Goal: Check status: Verify the current state of an ongoing process or item

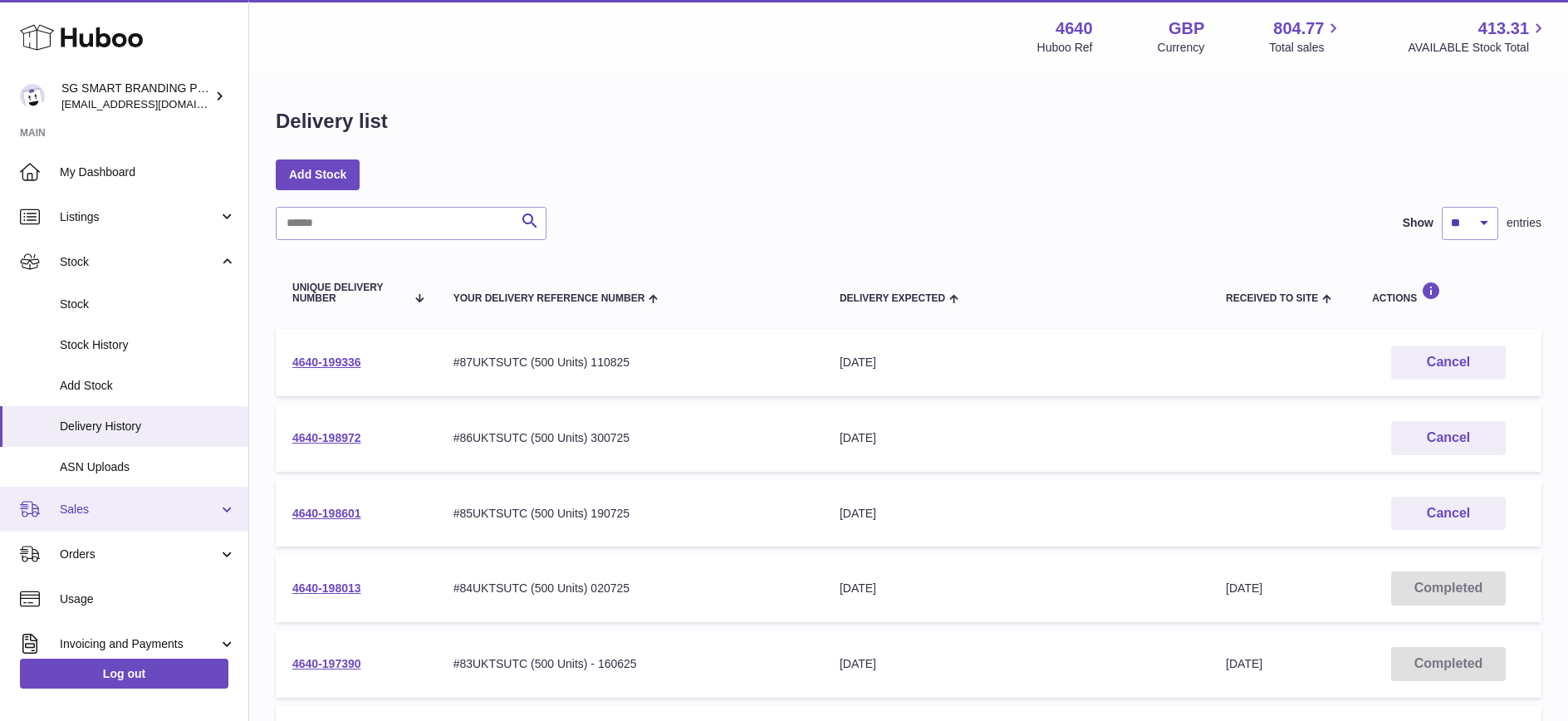
click at [146, 505] on span "Sales" at bounding box center [139, 509] width 159 height 15
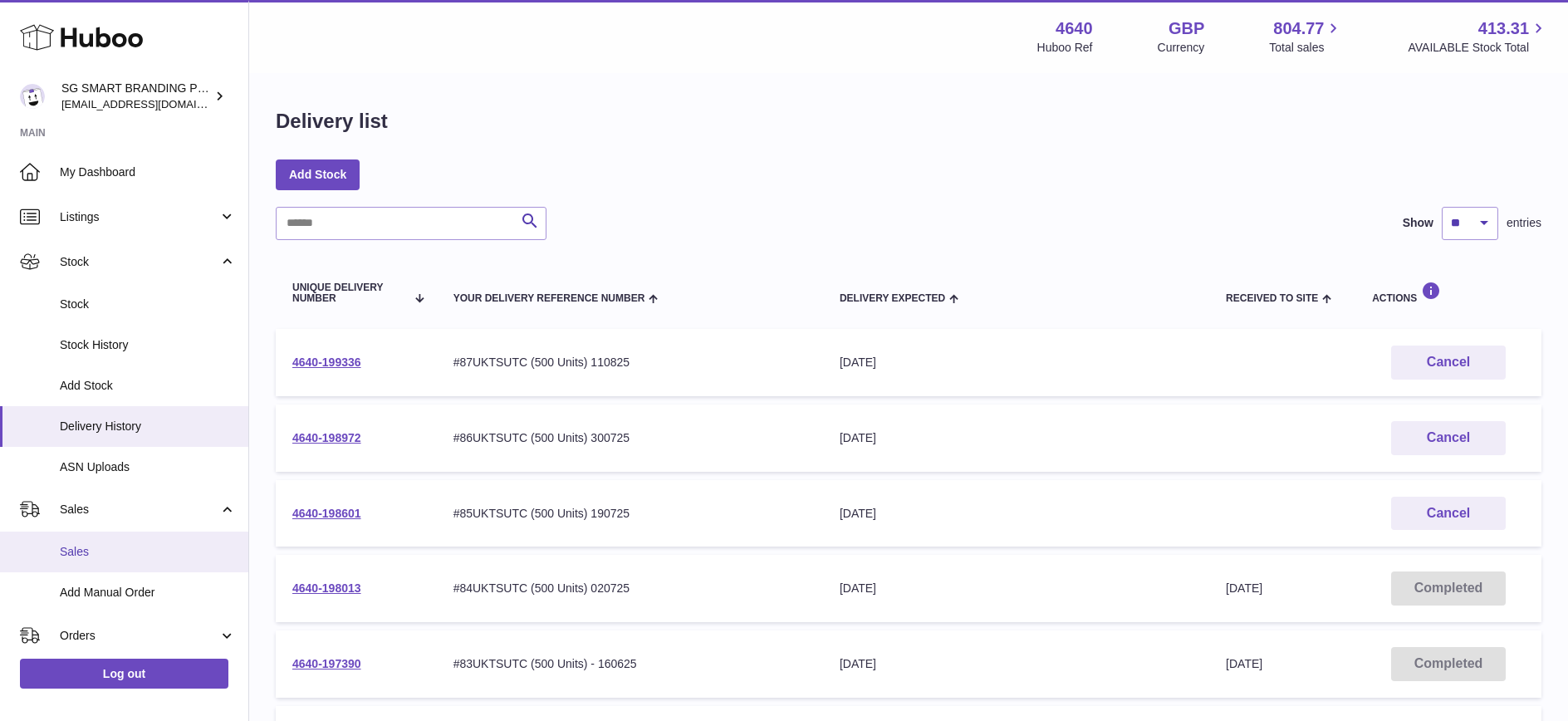
click at [87, 533] on link "Sales" at bounding box center [124, 552] width 248 height 40
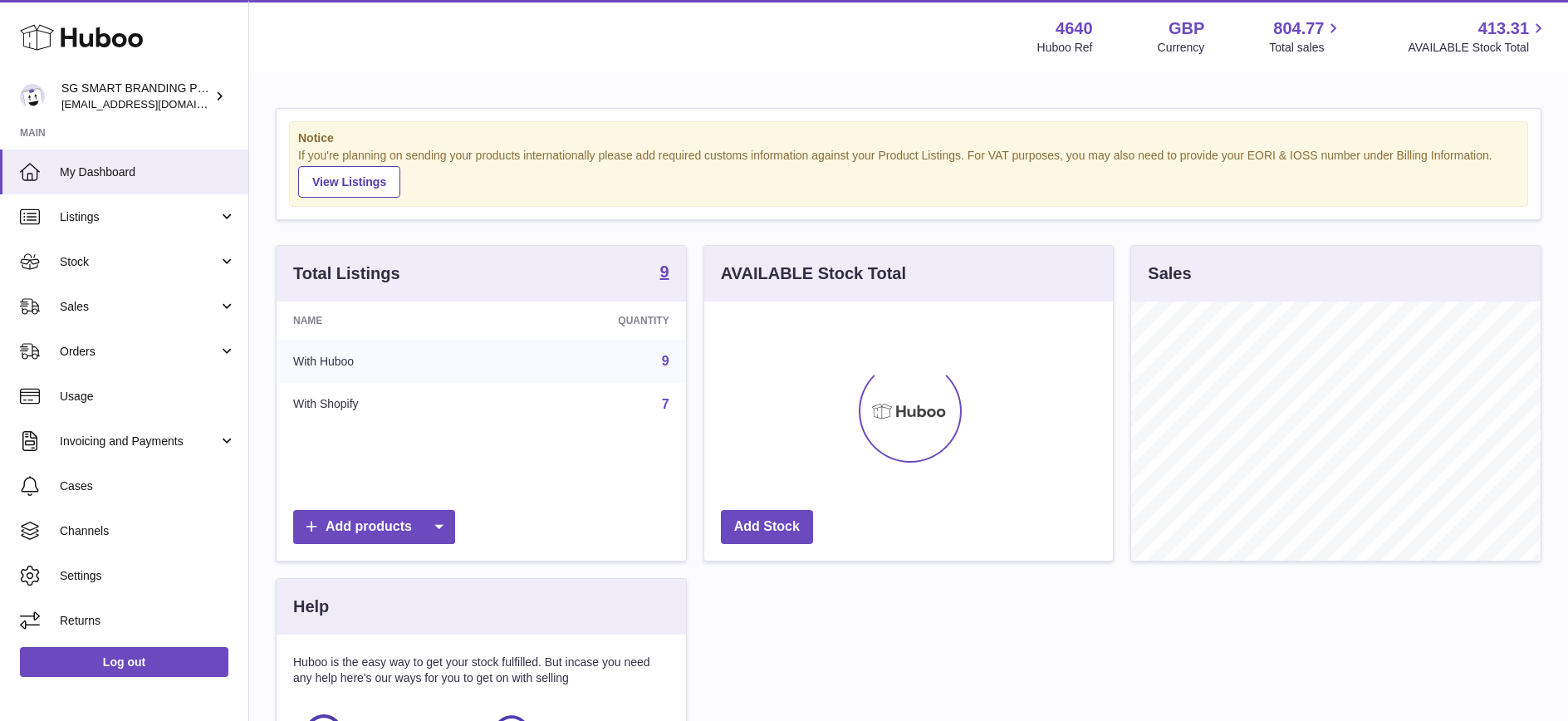
scroll to position [259, 408]
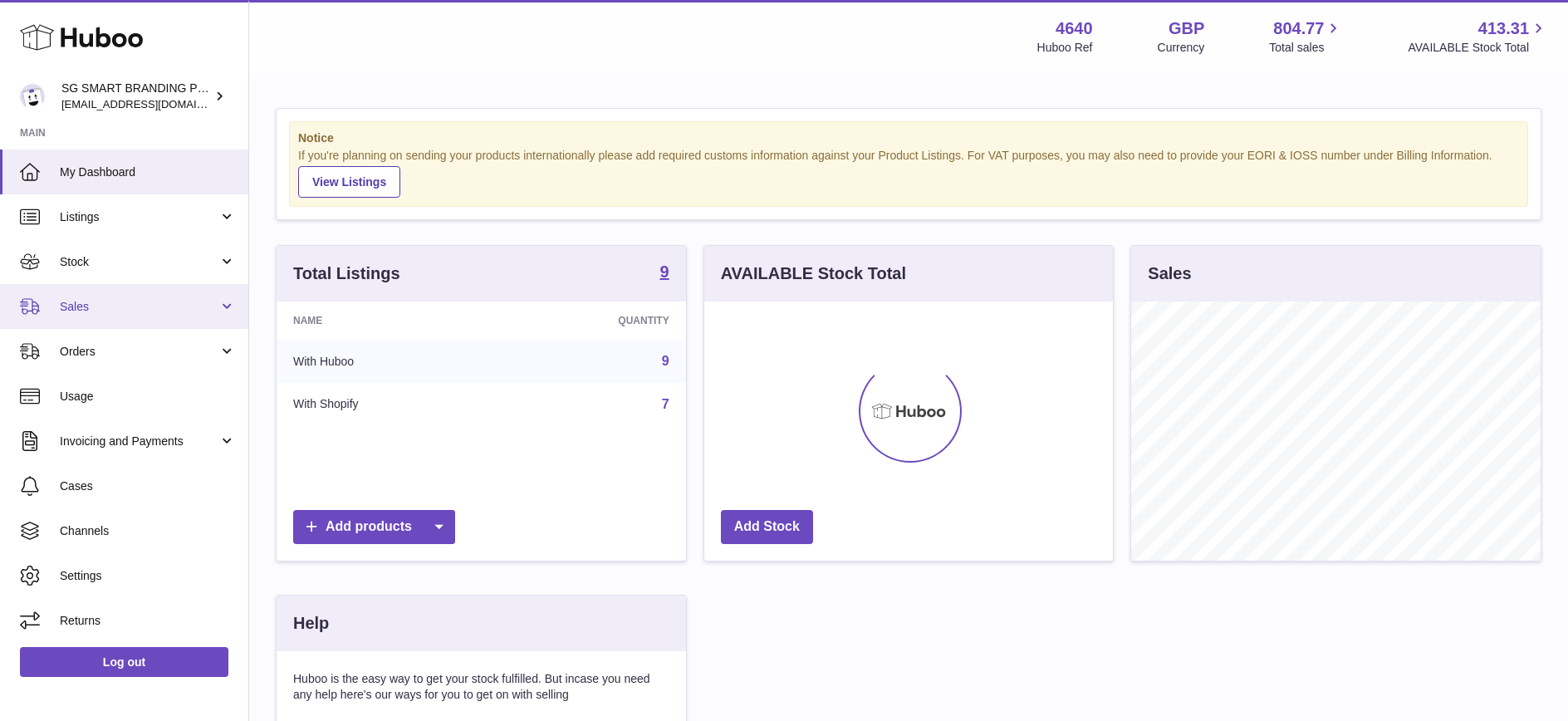
click at [117, 314] on link "Sales" at bounding box center [124, 306] width 248 height 45
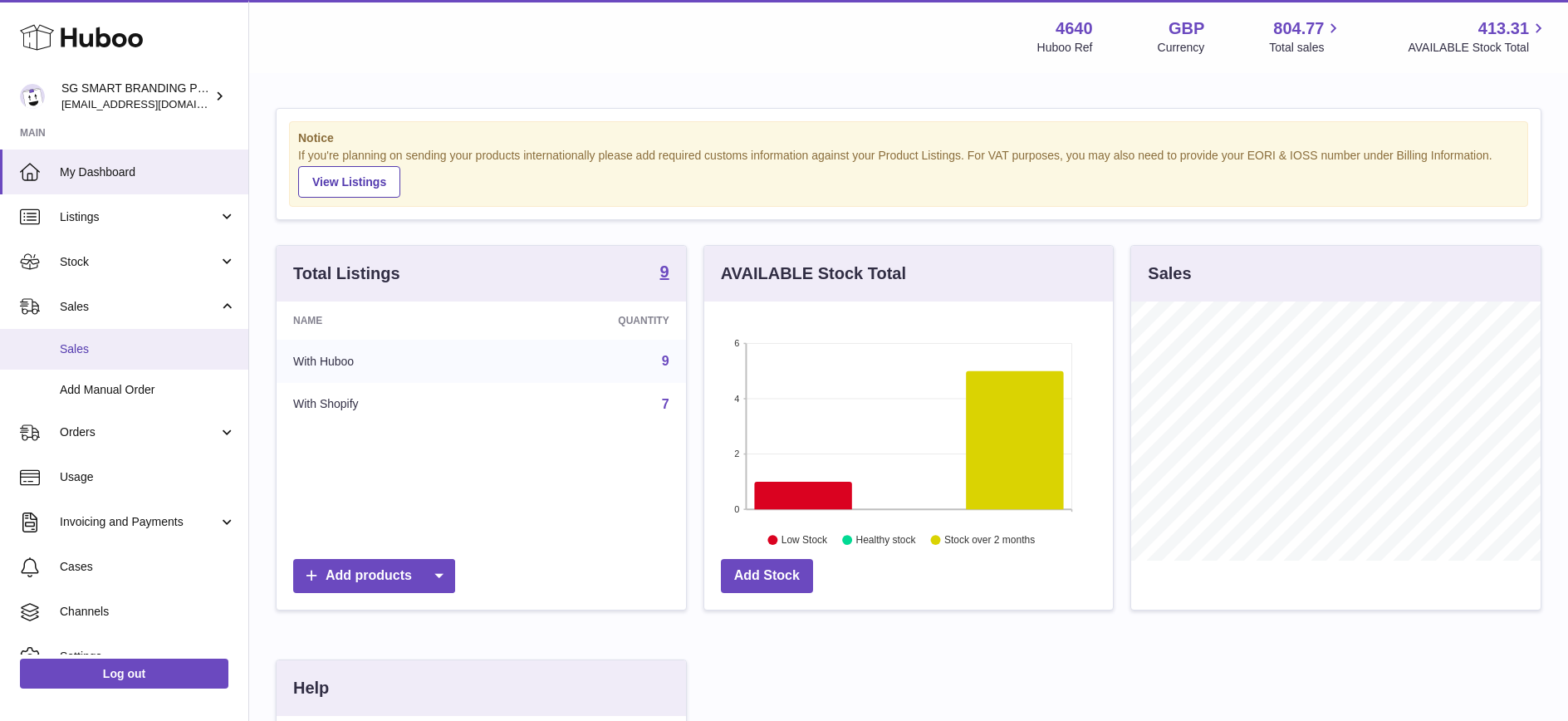
click at [97, 355] on span "Sales" at bounding box center [148, 349] width 176 height 15
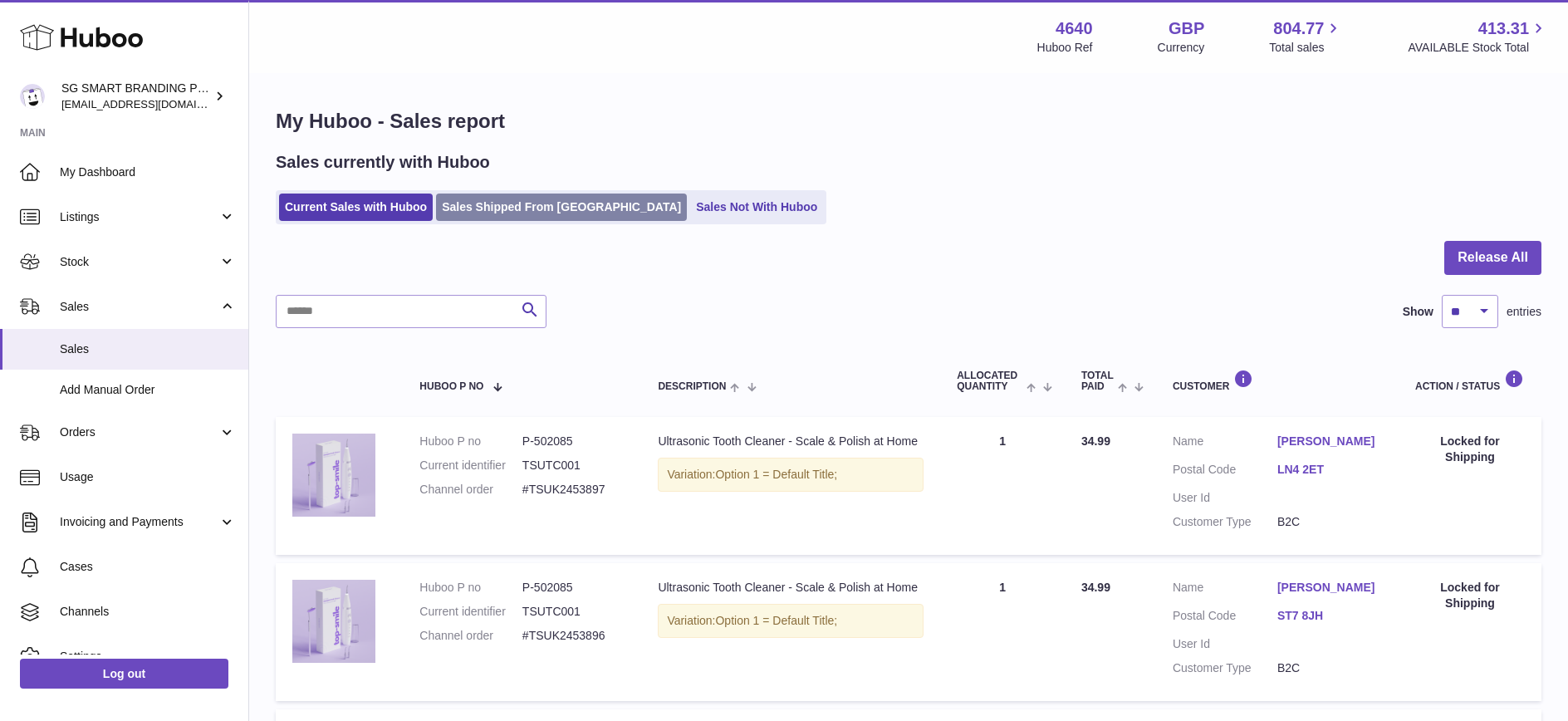
click at [473, 209] on link "Sales Shipped From [GEOGRAPHIC_DATA]" at bounding box center [562, 207] width 251 height 28
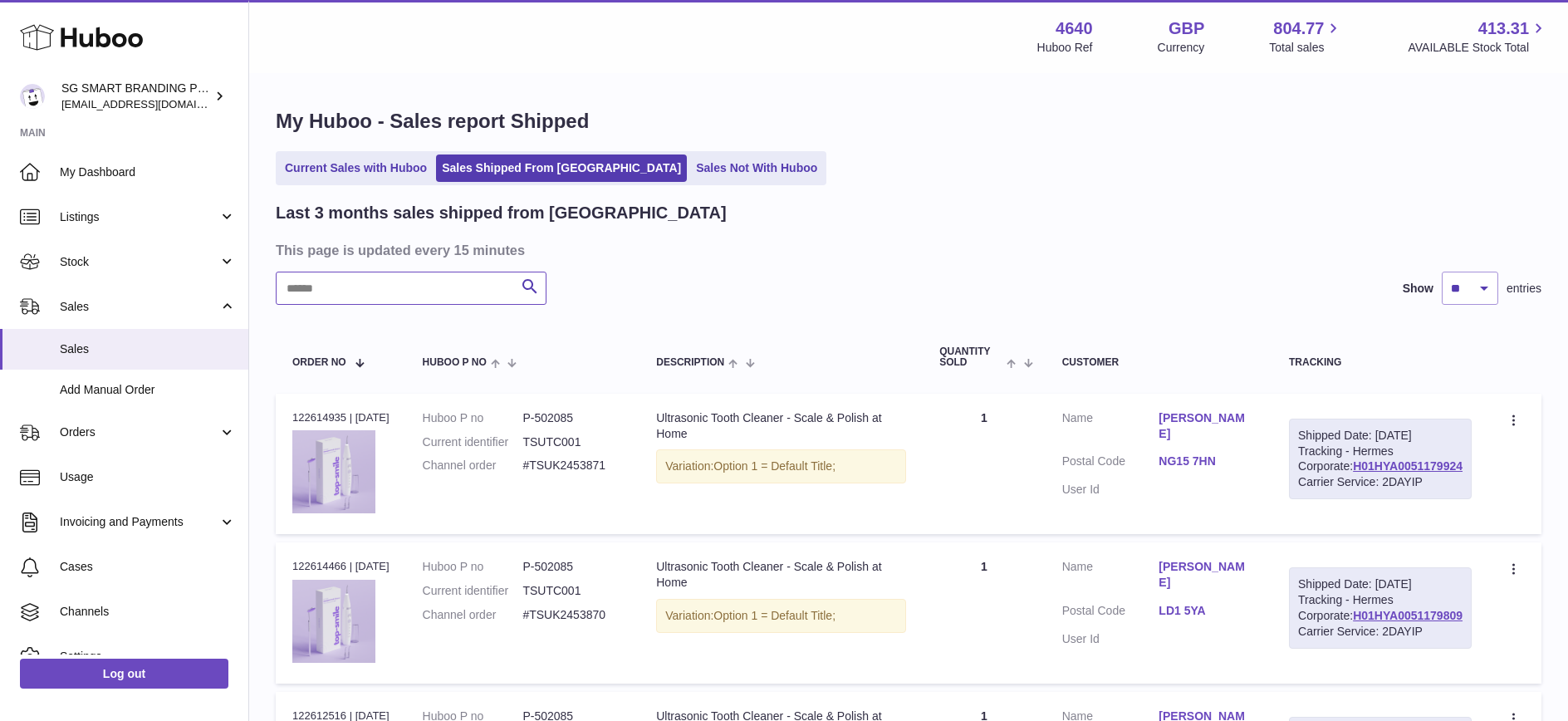
click at [328, 288] on input "text" at bounding box center [411, 288] width 271 height 34
paste input "**********"
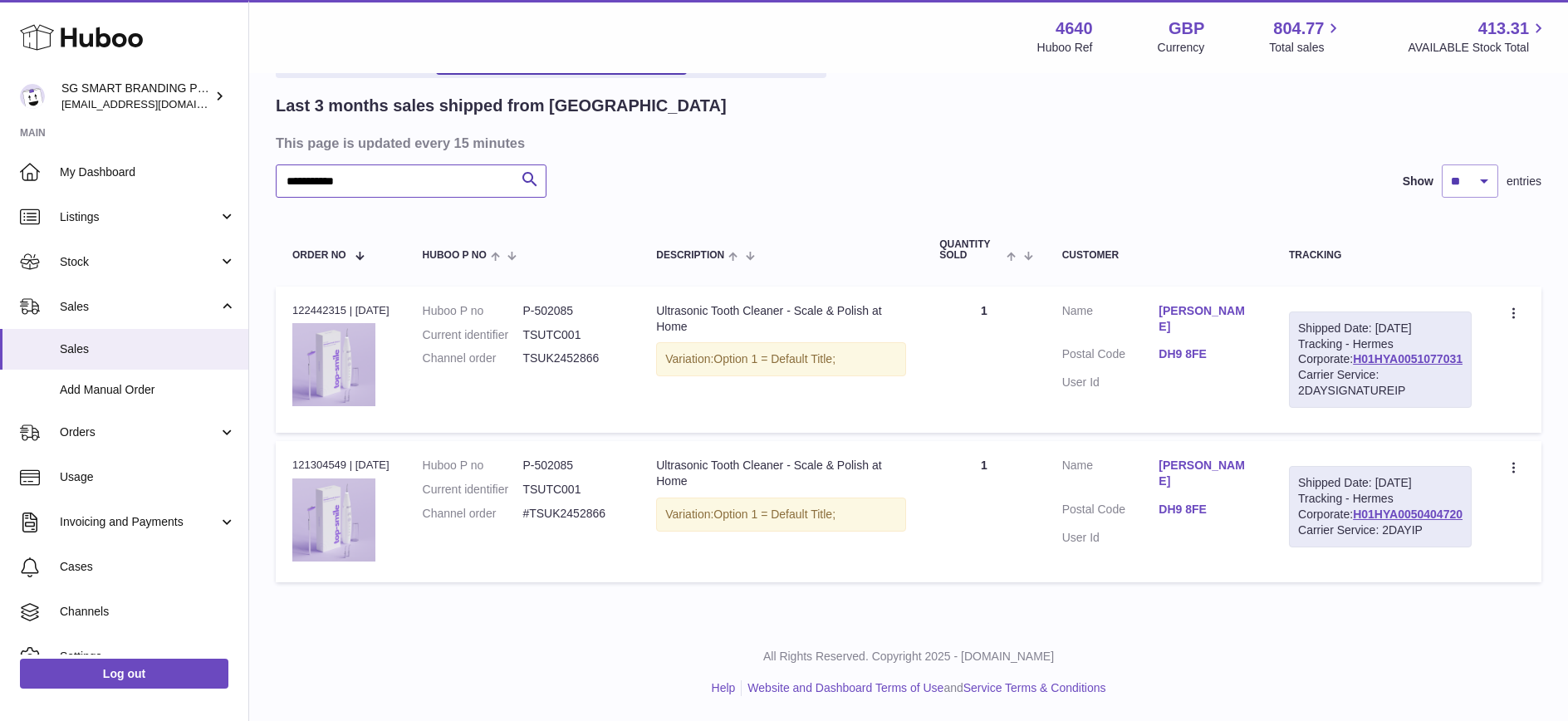
scroll to position [158, 0]
type input "**********"
click at [1362, 352] on link "H01HYA0051077031" at bounding box center [1408, 359] width 109 height 13
